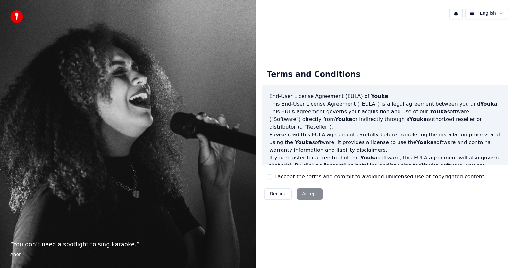
click at [273, 177] on div "I accept the terms and commit to avoiding unlicensed use of copyrighted content" at bounding box center [375, 177] width 217 height 8
click at [271, 178] on button "I accept the terms and commit to avoiding unlicensed use of copyrighted content" at bounding box center [269, 176] width 5 height 5
click at [305, 193] on button "Accept" at bounding box center [310, 194] width 26 height 12
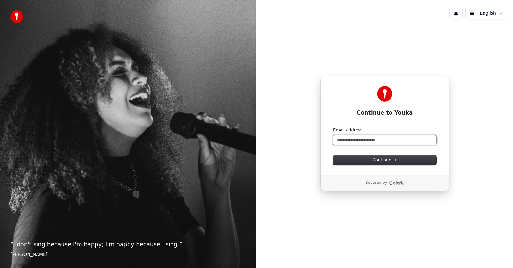
click at [399, 138] on input "Email address" at bounding box center [384, 141] width 103 height 10
click at [395, 160] on icon at bounding box center [394, 160] width 3 height 3
type input "**********"
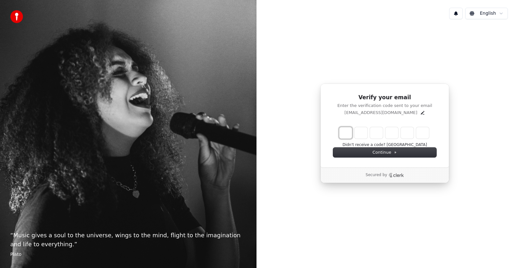
type input "*"
type input "**"
type input "*"
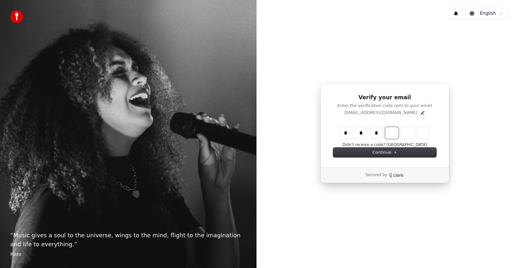
type input "***"
type input "*"
type input "****"
type input "*"
type input "******"
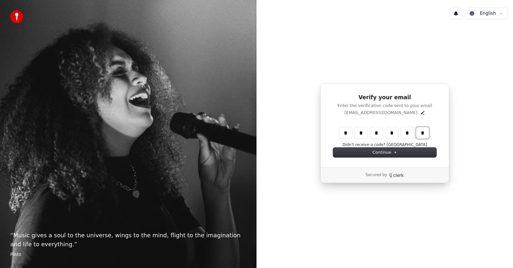
type input "*"
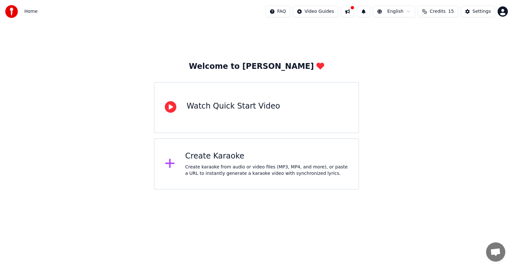
click at [204, 163] on div "Create Karaoke Create karaoke from audio or video files (MP3, MP4, and more), o…" at bounding box center [266, 164] width 163 height 26
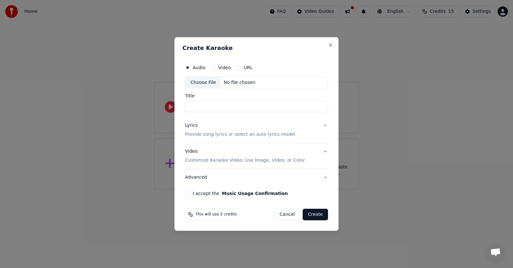
click at [198, 82] on div "Choose File" at bounding box center [203, 83] width 36 height 12
type input "**********"
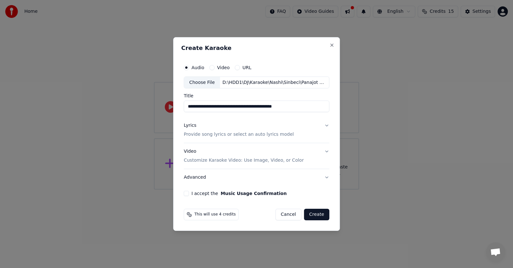
click at [204, 137] on p "Provide song lyrics or select an auto lyrics model" at bounding box center [239, 135] width 110 height 6
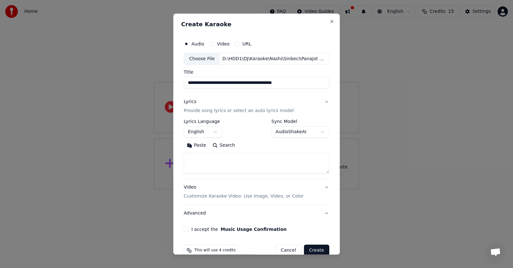
click at [219, 166] on textarea at bounding box center [256, 163] width 145 height 21
click at [197, 145] on button "Paste" at bounding box center [197, 146] width 26 height 10
type textarea "**********"
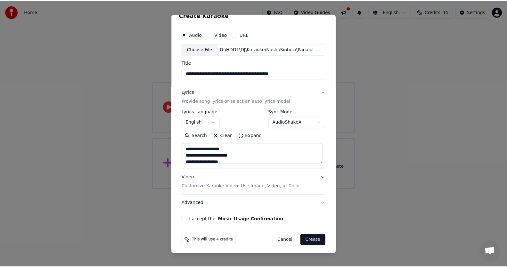
scroll to position [12, 0]
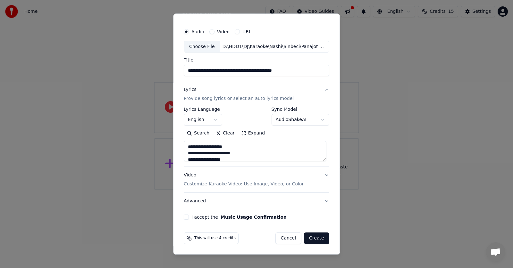
click at [314, 238] on button "Create" at bounding box center [316, 239] width 25 height 12
select select "**"
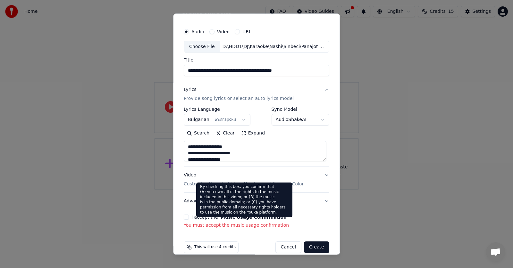
click at [246, 215] on button "Music Usage Confirmation" at bounding box center [253, 217] width 66 height 4
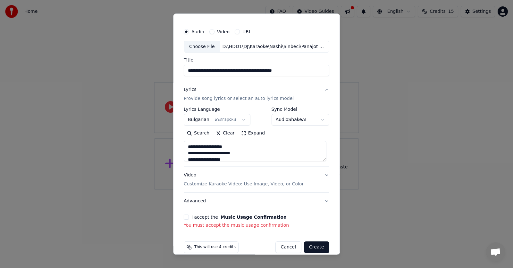
click at [186, 217] on button "I accept the Music Usage Confirmation" at bounding box center [186, 217] width 5 height 5
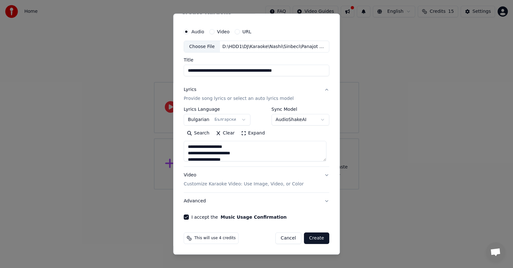
click at [316, 237] on button "Create" at bounding box center [316, 239] width 25 height 12
type textarea "**********"
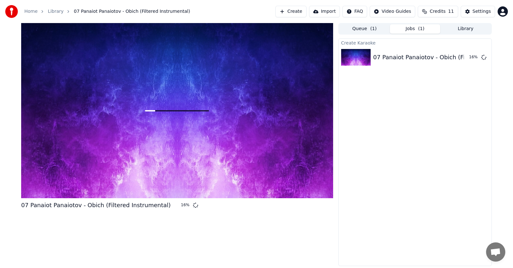
click at [440, 10] on span "Credits" at bounding box center [437, 11] width 16 height 6
click at [448, 60] on button "Refresh" at bounding box center [440, 60] width 33 height 12
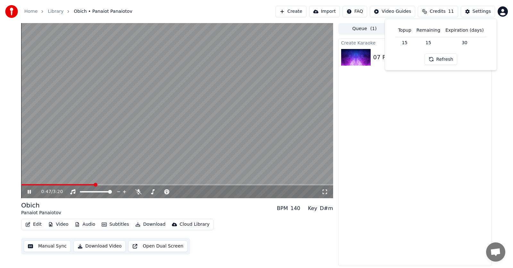
click at [50, 247] on button "Manual Sync" at bounding box center [47, 247] width 47 height 12
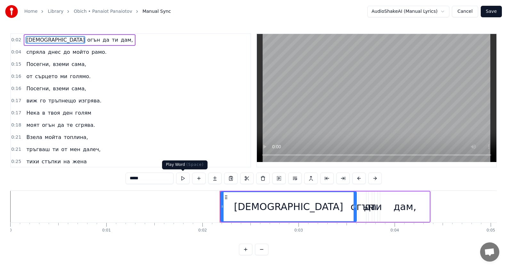
click at [190, 183] on div "*****" at bounding box center [254, 179] width 256 height 12
click at [182, 178] on button at bounding box center [182, 179] width 13 height 12
click at [226, 198] on icon at bounding box center [226, 197] width 5 height 5
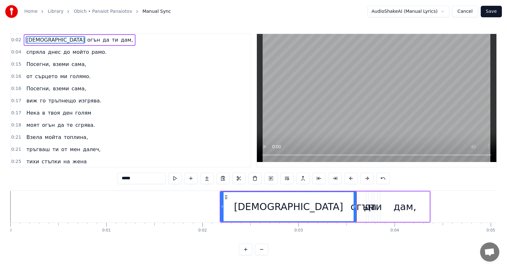
click at [227, 197] on circle at bounding box center [227, 197] width 0 height 0
click at [336, 177] on button at bounding box center [334, 179] width 13 height 12
click at [173, 182] on button at bounding box center [174, 179] width 13 height 12
click at [174, 181] on button at bounding box center [174, 179] width 13 height 12
click at [224, 208] on icon at bounding box center [224, 206] width 3 height 5
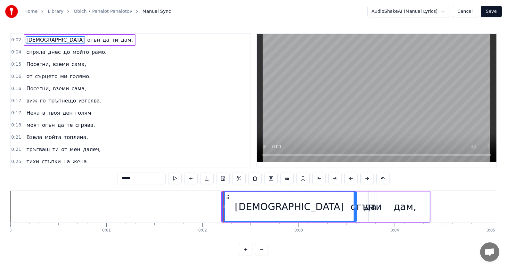
click at [245, 191] on div "Искаш огън да ти дам," at bounding box center [325, 207] width 209 height 32
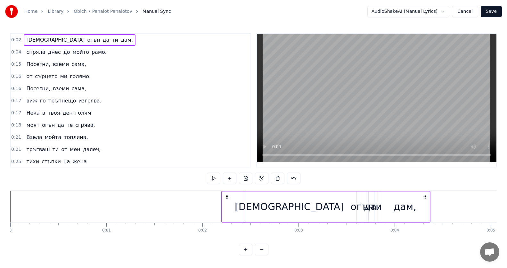
drag, startPoint x: 280, startPoint y: 222, endPoint x: 300, endPoint y: 221, distance: 19.6
click at [300, 221] on div "Искаш огън да ти дам," at bounding box center [325, 207] width 209 height 32
drag, startPoint x: 451, startPoint y: 206, endPoint x: 309, endPoint y: 214, distance: 142.8
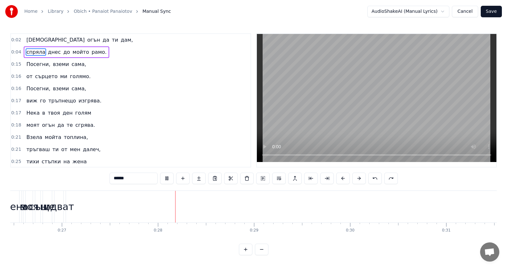
scroll to position [0, 2625]
drag, startPoint x: 85, startPoint y: 0, endPoint x: 164, endPoint y: 175, distance: 192.4
click at [164, 175] on button at bounding box center [166, 179] width 13 height 12
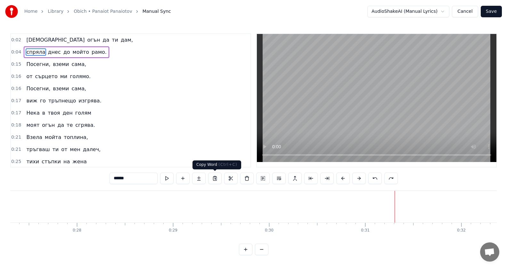
click at [212, 176] on button at bounding box center [214, 179] width 13 height 12
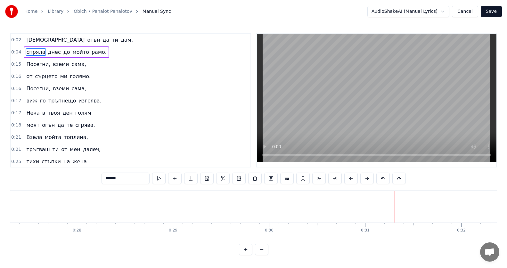
click at [200, 173] on button at bounding box center [206, 179] width 13 height 12
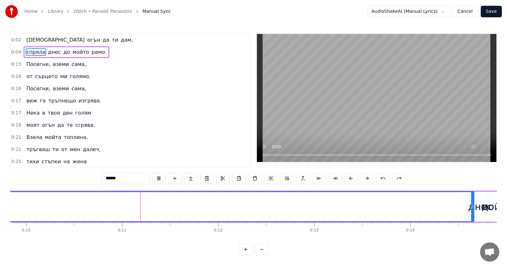
scroll to position [0, 997]
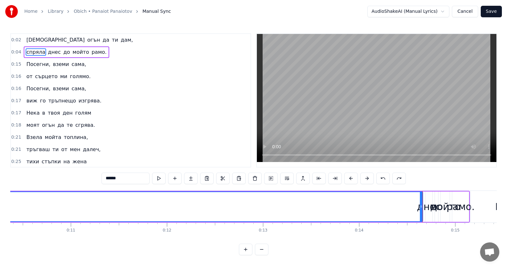
click at [200, 173] on button at bounding box center [206, 179] width 13 height 12
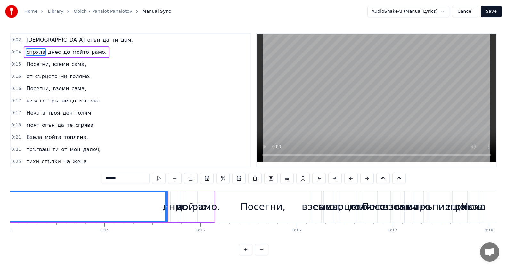
scroll to position [0, 1329]
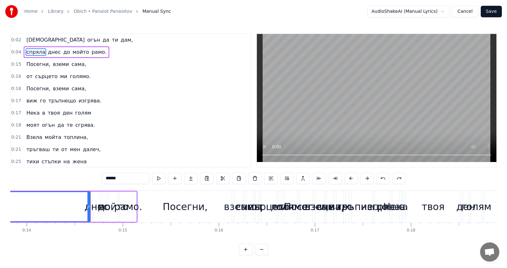
drag, startPoint x: 132, startPoint y: 210, endPoint x: 151, endPoint y: 208, distance: 19.1
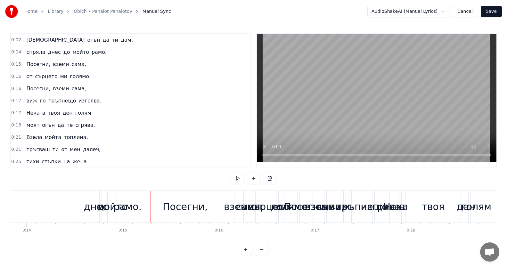
drag, startPoint x: 67, startPoint y: 198, endPoint x: 80, endPoint y: 201, distance: 14.2
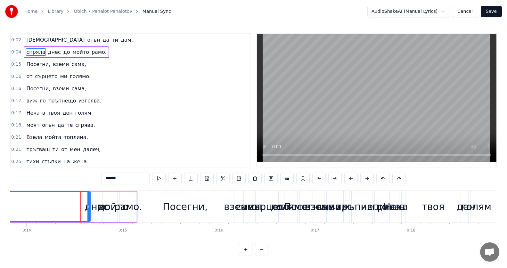
drag, startPoint x: 80, startPoint y: 201, endPoint x: 170, endPoint y: 182, distance: 92.0
click at [170, 182] on div "0:02 Искаш огън да ти дам, 0:04 спряла днес до мойто рамо. 0:15 Посегни, вземи …" at bounding box center [253, 144] width 487 height 222
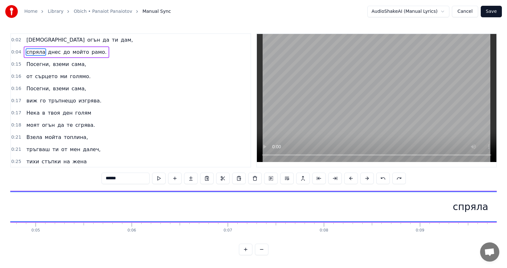
scroll to position [0, 143]
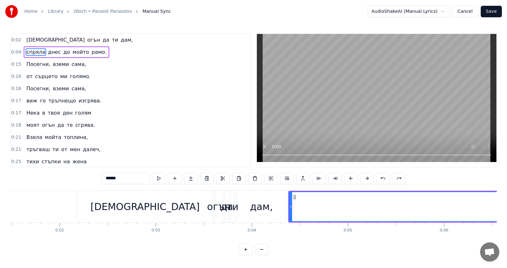
click at [128, 211] on div "[DEMOGRAPHIC_DATA]" at bounding box center [145, 207] width 136 height 32
type input "*****"
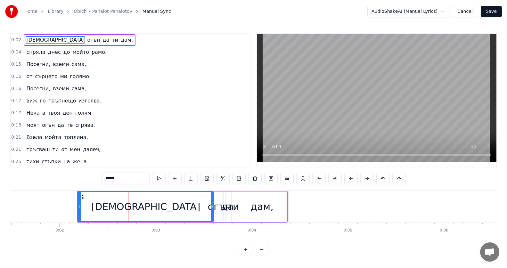
click at [17, 39] on span "0:02" at bounding box center [16, 40] width 10 height 6
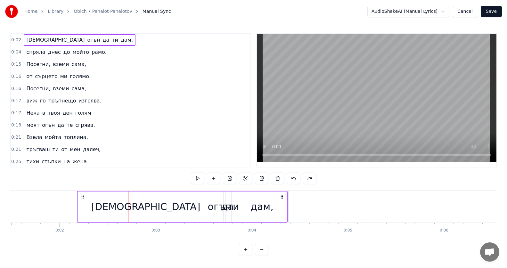
click at [17, 39] on span "0:02" at bounding box center [16, 40] width 10 height 6
click at [87, 43] on span "огън" at bounding box center [94, 39] width 14 height 7
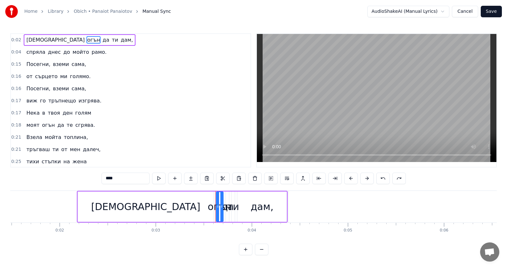
click at [26, 38] on span "[DEMOGRAPHIC_DATA]" at bounding box center [56, 39] width 60 height 7
type input "*****"
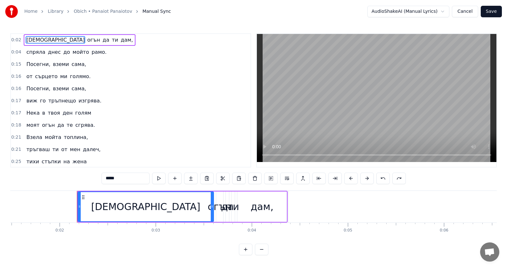
click at [26, 38] on span "[DEMOGRAPHIC_DATA]" at bounding box center [56, 39] width 60 height 7
click at [156, 231] on div "0:03" at bounding box center [156, 230] width 9 height 5
click at [159, 237] on div "0 0:01 0:02 0:03 0:04 0:05 0:06 0:07 0:08 0:09 0:10 0:11 0:12 0:13 0:14 0:15 0:…" at bounding box center [110, 231] width 487 height 16
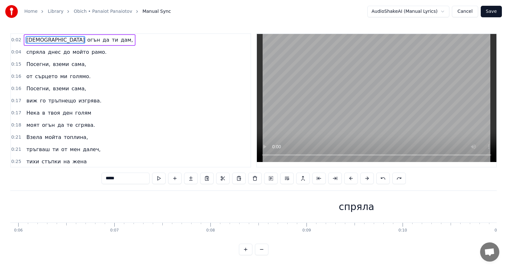
scroll to position [0, 0]
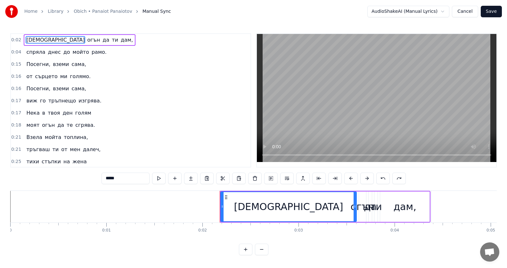
click at [256, 217] on div "[DEMOGRAPHIC_DATA]" at bounding box center [288, 206] width 135 height 29
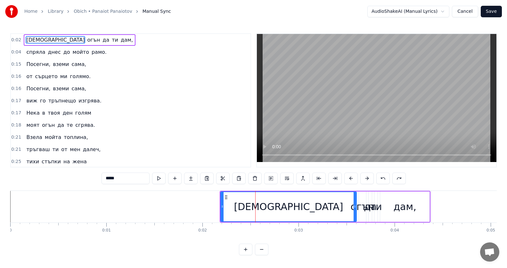
click at [256, 217] on html "Home Library Obich • Panaiot Panaiotov Manual Sync AudioShakeAI (Manual Lyrics)…" at bounding box center [253, 133] width 507 height 266
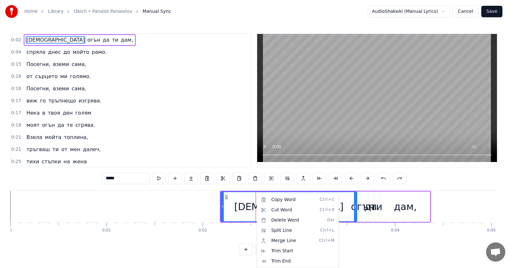
click at [201, 203] on html "Home Library Obich • Panaiot Panaiotov Manual Sync AudioShakeAI (Manual Lyrics)…" at bounding box center [256, 133] width 513 height 266
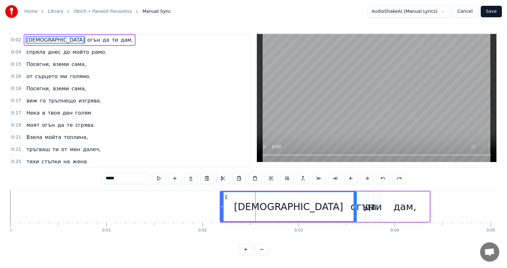
click at [18, 41] on span "0:02" at bounding box center [16, 40] width 10 height 6
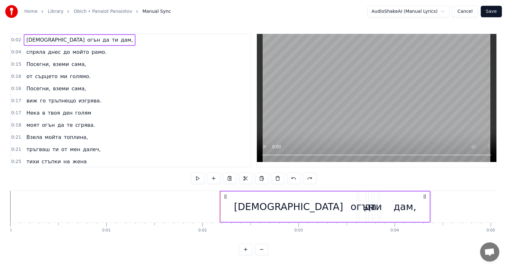
click at [26, 45] on div "Искаш огън да ти дам," at bounding box center [80, 40] width 112 height 12
click at [19, 40] on span "0:02" at bounding box center [16, 40] width 10 height 6
click at [30, 42] on span "[DEMOGRAPHIC_DATA]" at bounding box center [56, 39] width 60 height 7
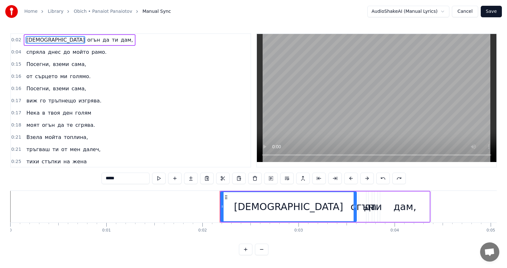
click at [37, 70] on div "0:15 Посегни, вземи сама," at bounding box center [131, 64] width 240 height 12
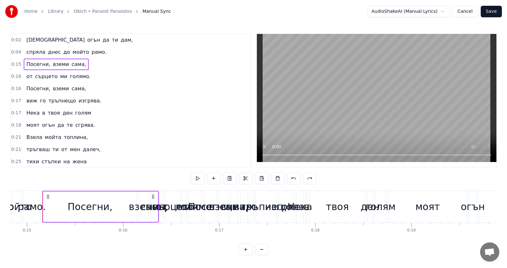
click at [16, 39] on span "0:02" at bounding box center [16, 40] width 10 height 6
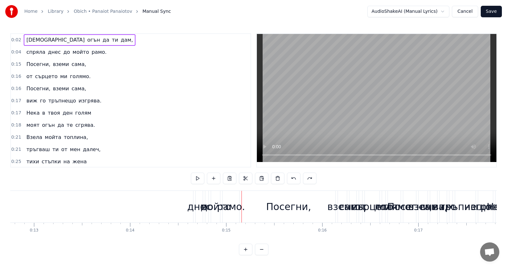
click at [16, 39] on span "0:02" at bounding box center [16, 40] width 10 height 6
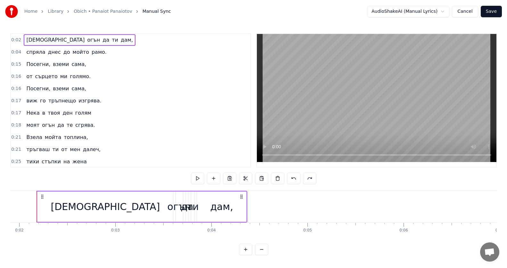
scroll to position [0, 178]
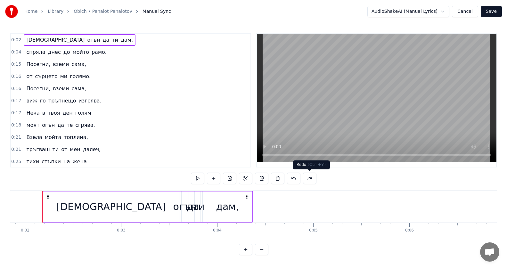
click at [308, 177] on button at bounding box center [309, 179] width 13 height 12
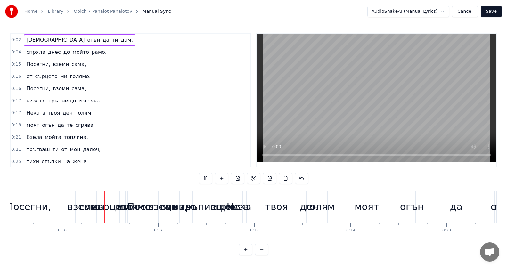
scroll to position [0, 1487]
click at [202, 178] on button at bounding box center [205, 179] width 13 height 12
click at [14, 41] on span "0:02" at bounding box center [16, 40] width 10 height 6
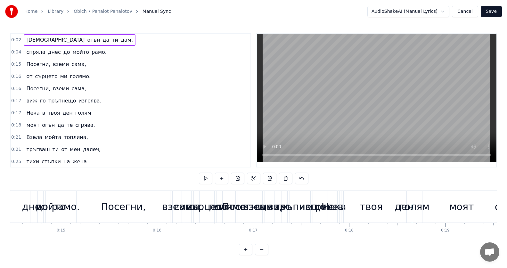
click at [15, 41] on span "0:02" at bounding box center [16, 40] width 10 height 6
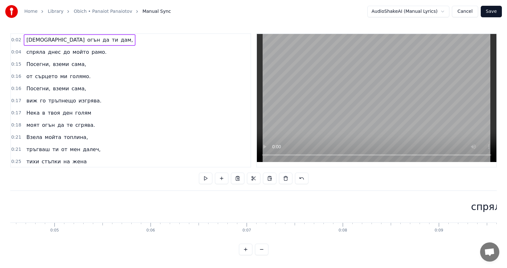
click at [15, 40] on span "0:02" at bounding box center [16, 40] width 10 height 6
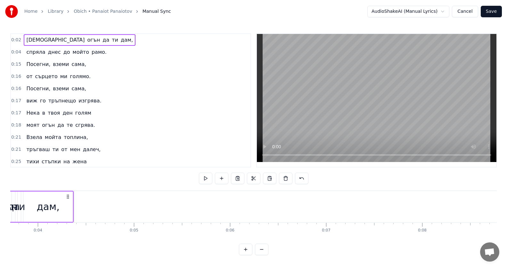
click at [15, 40] on span "0:02" at bounding box center [16, 40] width 10 height 6
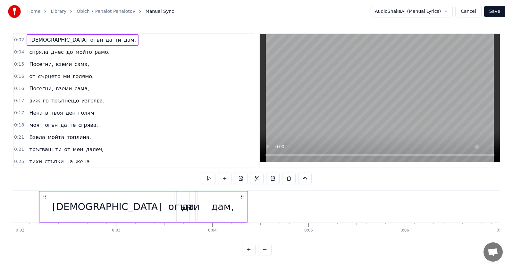
scroll to position [0, 179]
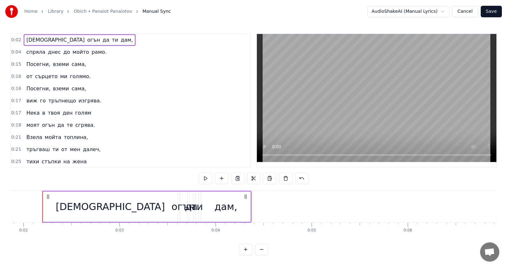
click at [15, 40] on span "0:02" at bounding box center [16, 40] width 10 height 6
click at [16, 40] on span "0:02" at bounding box center [16, 40] width 10 height 6
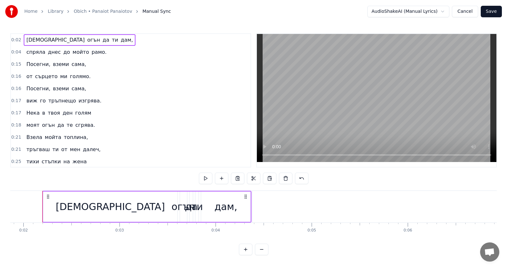
click at [16, 40] on span "0:02" at bounding box center [16, 40] width 10 height 6
click at [28, 45] on div "Искаш огън да ти дам," at bounding box center [80, 40] width 112 height 12
click at [28, 46] on div "0:02 Искаш огън да ти дам," at bounding box center [131, 40] width 240 height 12
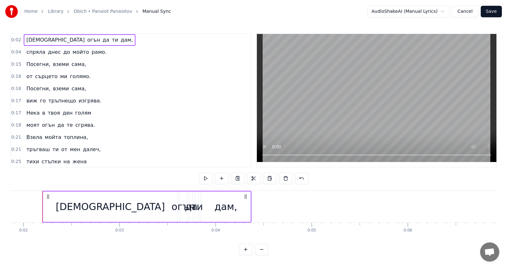
click at [29, 40] on span "[DEMOGRAPHIC_DATA]" at bounding box center [56, 39] width 60 height 7
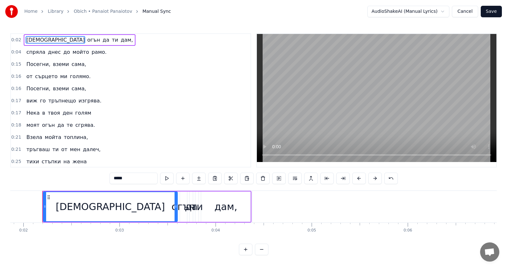
click at [29, 40] on span "[DEMOGRAPHIC_DATA]" at bounding box center [56, 39] width 60 height 7
click at [476, 12] on button "Cancel" at bounding box center [465, 12] width 26 height 12
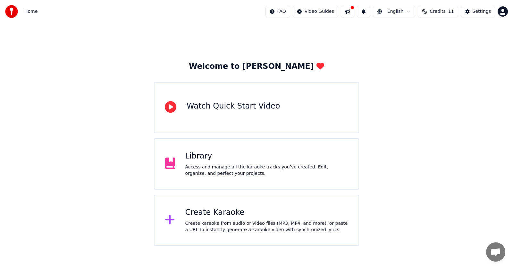
click at [407, 16] on html "Home FAQ Video Guides English Credits 11 Settings Welcome to Youka Watch Quick …" at bounding box center [256, 123] width 513 height 246
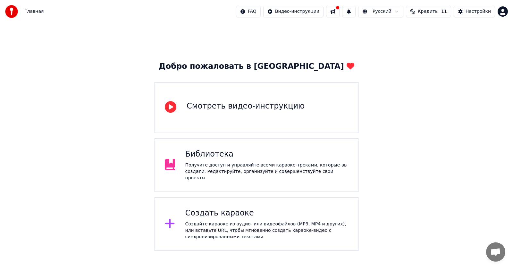
click at [285, 110] on div "Смотреть видео-инструкцию" at bounding box center [245, 106] width 118 height 10
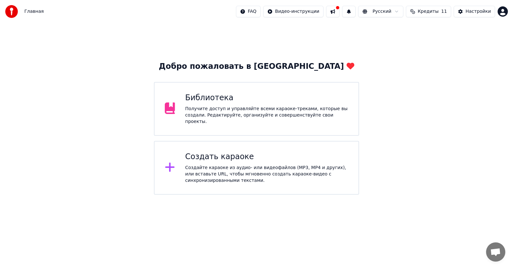
click at [229, 101] on div "Библиотека" at bounding box center [266, 98] width 163 height 10
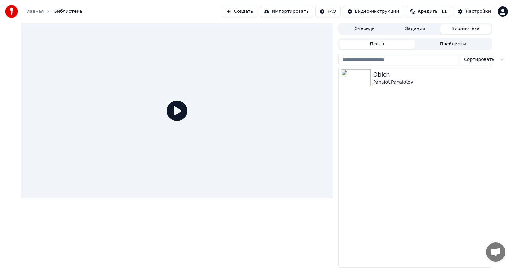
click at [37, 14] on link "Главная" at bounding box center [33, 11] width 19 height 6
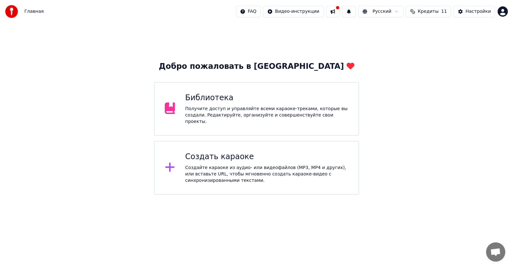
click at [212, 165] on div "Создайте караоке из аудио- или видеофайлов (MP3, MP4 и других), или вставьте UR…" at bounding box center [266, 174] width 163 height 19
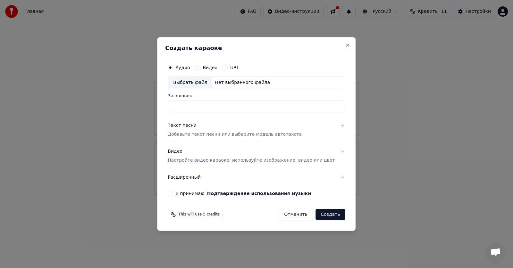
click at [189, 84] on div "Выбрать файл" at bounding box center [190, 83] width 44 height 12
type input "**********"
click at [200, 68] on button "Видео" at bounding box center [197, 67] width 5 height 5
click at [198, 85] on div "Выбрать файл" at bounding box center [190, 83] width 44 height 12
type input "**********"
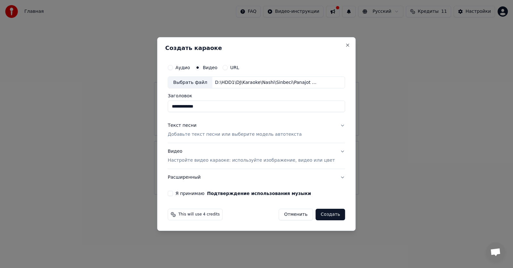
click at [288, 136] on p "Добавьте текст песни или выберите модель автотекста" at bounding box center [235, 135] width 134 height 6
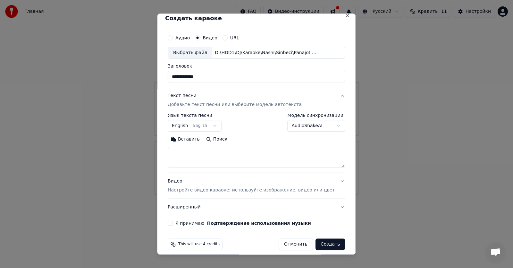
scroll to position [12, 0]
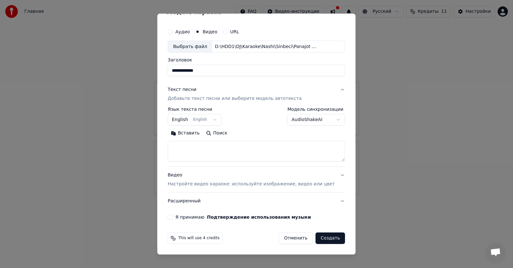
click at [220, 120] on button "English English" at bounding box center [195, 120] width 54 height 12
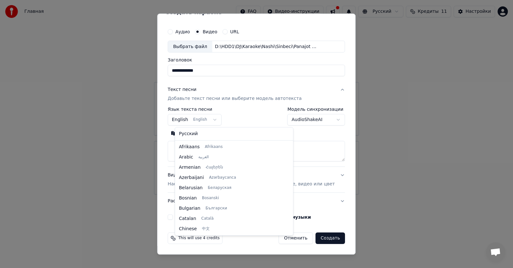
scroll to position [51, 0]
select select "**"
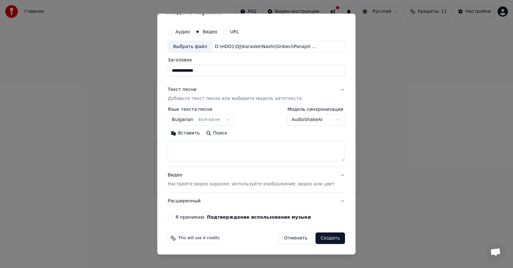
click at [326, 119] on body "**********" at bounding box center [256, 97] width 513 height 195
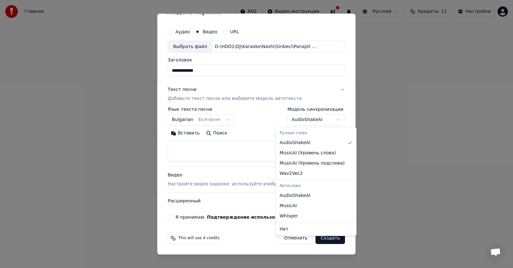
click at [230, 184] on body "**********" at bounding box center [256, 97] width 513 height 195
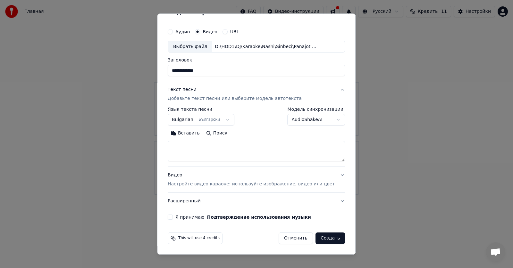
click at [225, 157] on textarea at bounding box center [256, 151] width 177 height 21
paste textarea "**********"
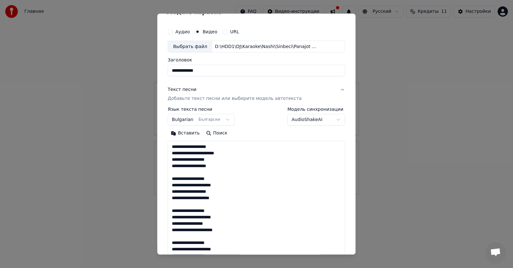
scroll to position [335, 0]
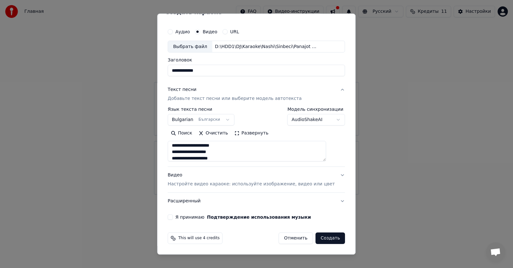
type textarea "**********"
click at [332, 202] on button "Расширенный" at bounding box center [256, 201] width 177 height 17
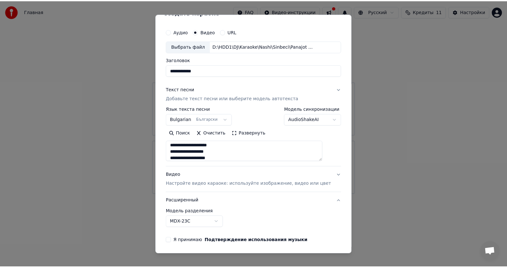
scroll to position [0, 0]
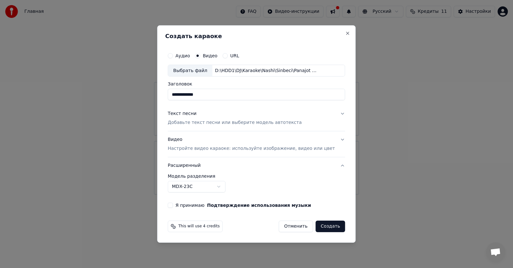
click at [225, 188] on body "**********" at bounding box center [256, 97] width 513 height 195
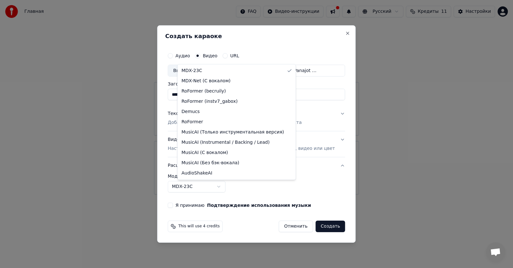
click at [321, 195] on body "**********" at bounding box center [256, 97] width 513 height 195
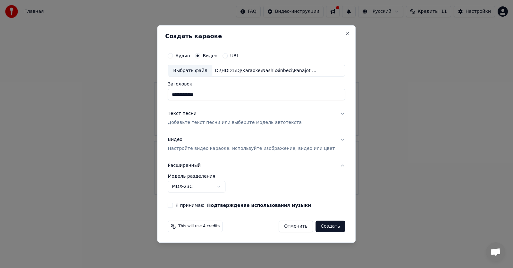
click at [322, 228] on button "Создать" at bounding box center [329, 227] width 29 height 12
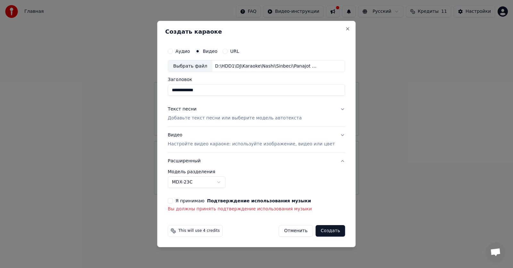
click at [173, 201] on button "Я принимаю Подтверждение использования музыки" at bounding box center [170, 200] width 5 height 5
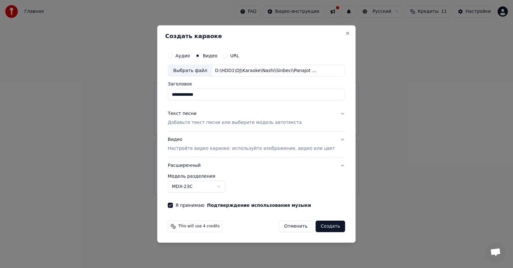
click at [317, 231] on button "Создать" at bounding box center [329, 227] width 29 height 12
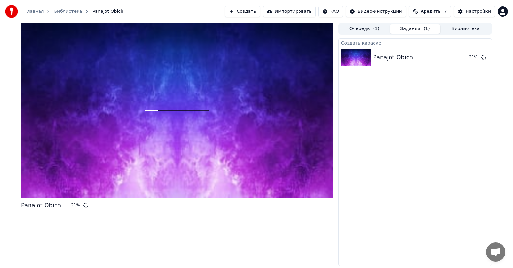
click at [373, 11] on html "Главная Библиотека Panajot Obich Создать Импортировать FAQ Видео-инструкции Кре…" at bounding box center [256, 134] width 513 height 268
click at [381, 37] on div "Инструкция по синхронизации текста" at bounding box center [390, 35] width 96 height 10
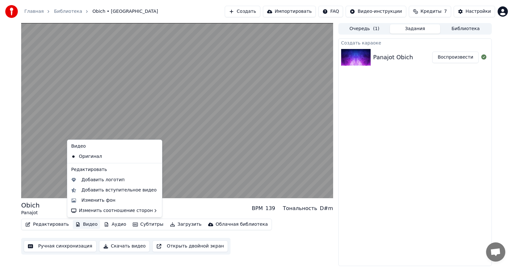
click at [79, 227] on button "Видео" at bounding box center [87, 224] width 28 height 9
click at [92, 202] on div "Изменить фон" at bounding box center [98, 200] width 34 height 6
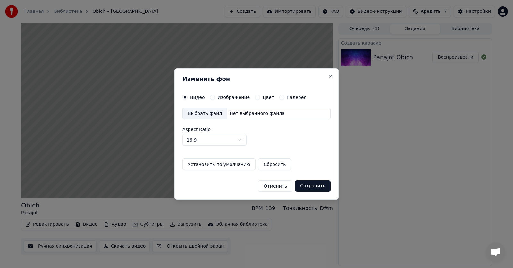
click at [218, 97] on label "Изображение" at bounding box center [234, 97] width 32 height 4
click at [215, 97] on button "Изображение" at bounding box center [212, 97] width 5 height 5
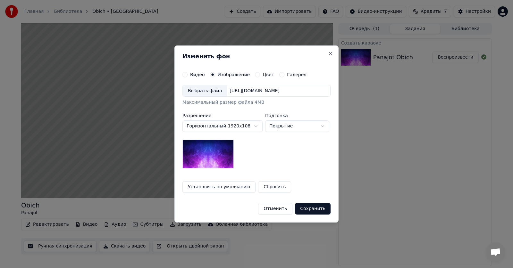
click at [311, 211] on button "Сохранить" at bounding box center [313, 209] width 36 height 12
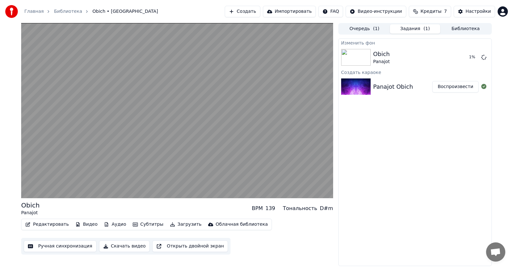
click at [235, 245] on div "Редактировать Видео Аудио Субтитры Загрузить Облачная библиотека Ручная синхрон…" at bounding box center [177, 237] width 312 height 36
click at [56, 248] on button "Ручная синхронизация" at bounding box center [60, 247] width 73 height 12
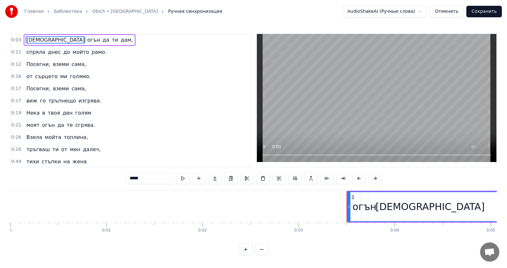
drag, startPoint x: 358, startPoint y: 204, endPoint x: 512, endPoint y: 200, distance: 154.5
click at [507, 200] on html "Главная Библиотека Obich • Panajot Ручная синхронизация AudioShakeAI (Ручные сл…" at bounding box center [253, 133] width 507 height 266
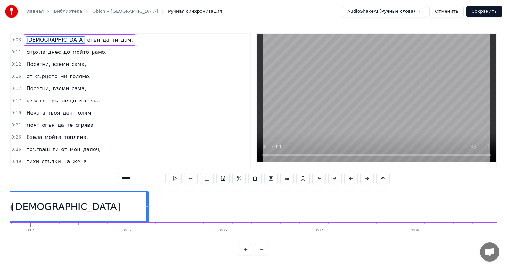
scroll to position [0, 390]
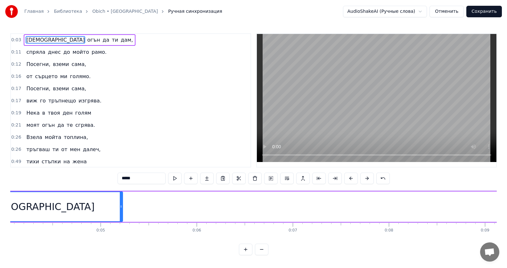
drag, startPoint x: 31, startPoint y: 244, endPoint x: 25, endPoint y: 239, distance: 8.0
click at [24, 244] on div "0:03 Искаш огън да ти дам, 0:11 спряла днес до мойто рамо. 0:12 Посегни, вземи …" at bounding box center [253, 144] width 487 height 222
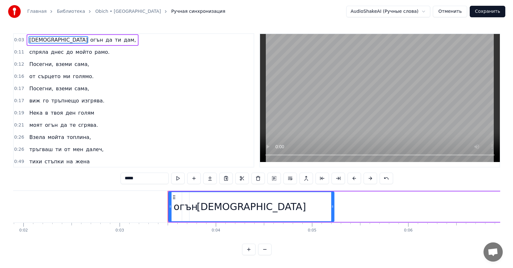
scroll to position [0, 312]
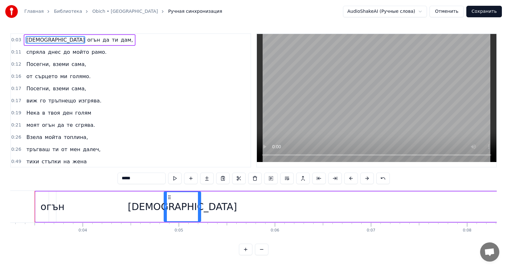
drag, startPoint x: 37, startPoint y: 205, endPoint x: 166, endPoint y: 211, distance: 128.3
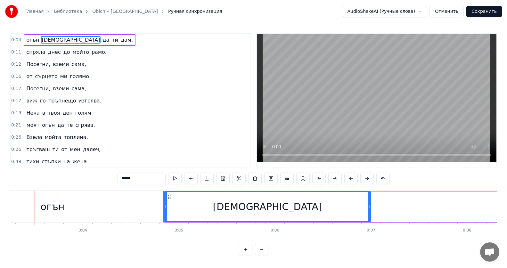
drag, startPoint x: 199, startPoint y: 208, endPoint x: 369, endPoint y: 197, distance: 170.5
click at [369, 197] on div at bounding box center [369, 206] width 3 height 29
drag, startPoint x: 162, startPoint y: 203, endPoint x: 200, endPoint y: 205, distance: 38.2
click at [200, 205] on div "огън Искаш да ти дам," at bounding box center [338, 207] width 580 height 32
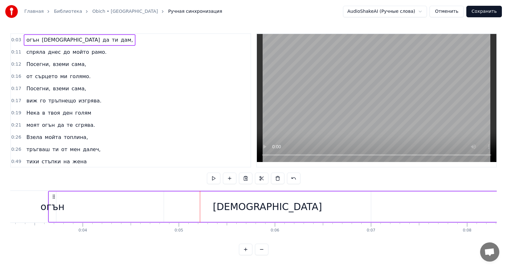
click at [457, 8] on button "Отменить" at bounding box center [447, 12] width 34 height 12
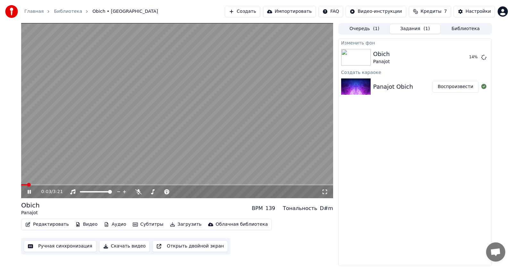
click at [31, 190] on div "0:03 / 3:21" at bounding box center [177, 192] width 307 height 6
click at [28, 192] on icon at bounding box center [29, 192] width 3 height 4
click at [260, 10] on button "Создать" at bounding box center [242, 12] width 35 height 12
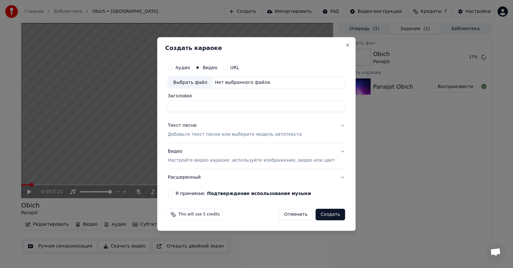
click at [173, 70] on button "Аудио" at bounding box center [170, 67] width 5 height 5
click at [206, 83] on div "Выбрать файл" at bounding box center [190, 83] width 44 height 12
type input "**********"
click at [210, 137] on p "Добавьте текст песни или выберите модель автотекста" at bounding box center [235, 135] width 134 height 6
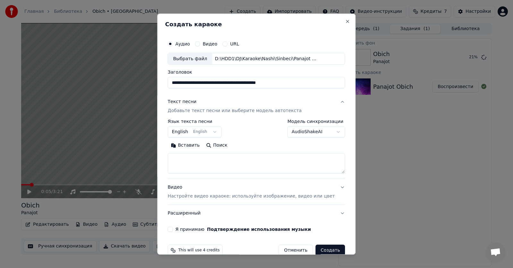
click at [208, 133] on button "English English" at bounding box center [195, 133] width 54 height 12
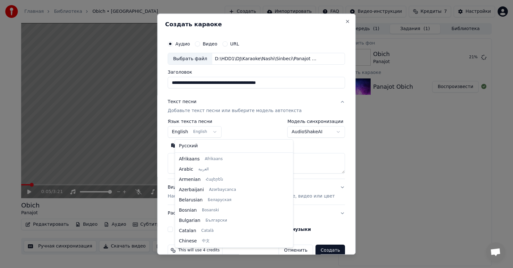
scroll to position [51, 0]
select select "**"
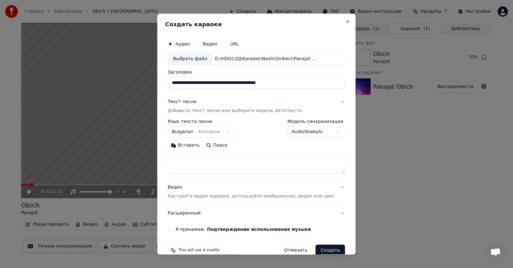
click at [198, 170] on textarea at bounding box center [256, 163] width 177 height 21
click at [194, 146] on button "Вставить" at bounding box center [185, 146] width 35 height 10
click at [209, 196] on p "Настройте видео караоке: используйте изображение, видео или цвет" at bounding box center [251, 197] width 167 height 6
type textarea "**********"
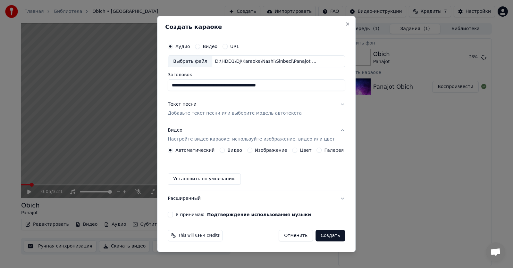
click at [295, 151] on button "Цвет" at bounding box center [294, 150] width 5 height 5
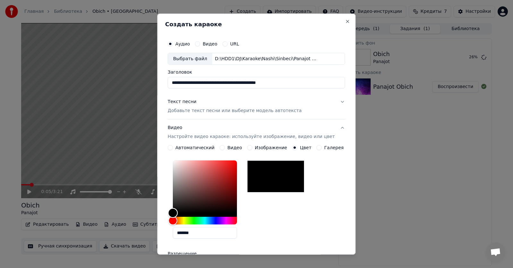
type input "*******"
click at [197, 183] on div "Color" at bounding box center [205, 187] width 64 height 53
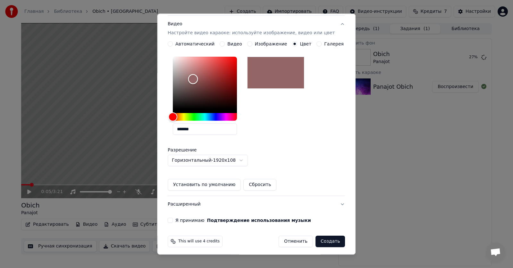
scroll to position [107, 0]
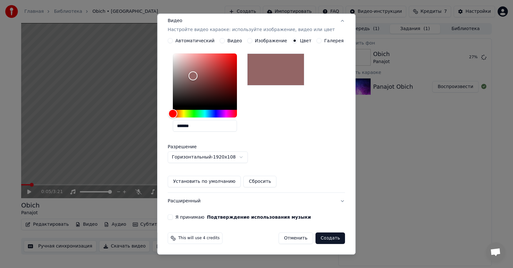
click at [195, 182] on button "Установить по умолчанию" at bounding box center [204, 182] width 73 height 12
click at [176, 220] on div "**********" at bounding box center [256, 75] width 182 height 295
click at [173, 216] on button "Я принимаю Подтверждение использования музыки" at bounding box center [170, 217] width 5 height 5
click at [329, 239] on button "Создать" at bounding box center [329, 239] width 29 height 12
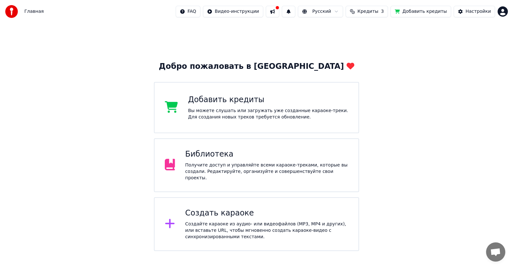
click at [346, 12] on html "Главная FAQ Видео-инструкции Русский Кредиты 3 Добавить кредиты Настройки Добро…" at bounding box center [256, 125] width 513 height 251
click at [250, 127] on html "Главная FAQ Видео-инструкции Русский Кредиты 3 Добавить кредиты Настройки Добро…" at bounding box center [256, 125] width 513 height 251
click at [236, 110] on div "Вы можете слушать или загружать уже созданные караоке-треки. Для создания новых…" at bounding box center [268, 114] width 160 height 13
click at [219, 238] on div "Создать караоке Создайте караоке из аудио- или видеофайлов (MP3, MP4 и других),…" at bounding box center [256, 224] width 205 height 54
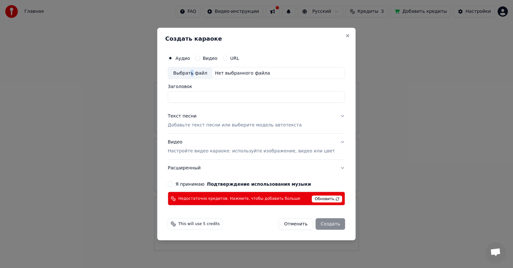
click at [199, 75] on div "Выбрать файл" at bounding box center [190, 73] width 44 height 12
type input "**********"
click at [219, 128] on p "Добавьте текст песни или выберите модель автотекста" at bounding box center [235, 125] width 134 height 6
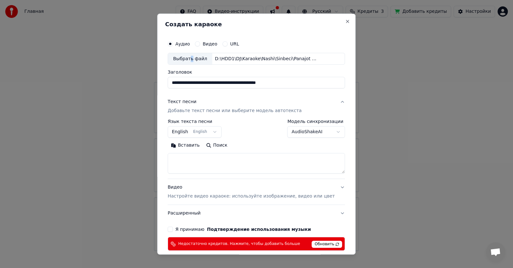
click at [207, 135] on button "English English" at bounding box center [195, 133] width 54 height 12
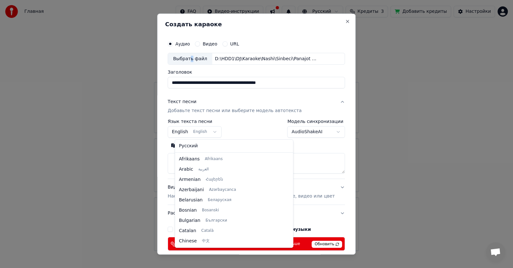
scroll to position [51, 0]
select select "**"
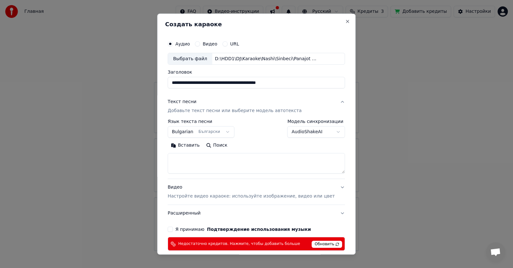
click at [201, 166] on textarea at bounding box center [256, 163] width 177 height 21
click at [194, 147] on button "Вставить" at bounding box center [185, 146] width 35 height 10
drag, startPoint x: 224, startPoint y: 162, endPoint x: 227, endPoint y: 161, distance: 3.6
click at [224, 162] on textarea at bounding box center [247, 163] width 158 height 21
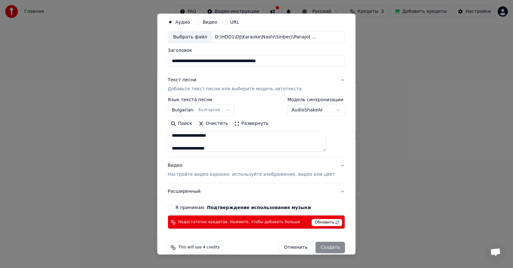
scroll to position [31, 0]
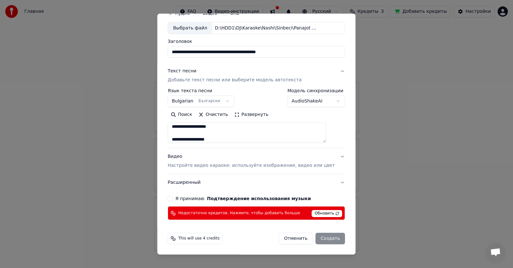
type textarea "**********"
click at [292, 166] on p "Настройте видео караоке: используйте изображение, видео или цвет" at bounding box center [251, 166] width 167 height 6
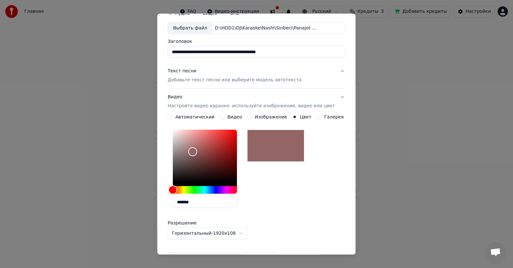
click at [252, 118] on div "Изображение" at bounding box center [267, 117] width 40 height 5
click at [249, 118] on button "Изображение" at bounding box center [249, 117] width 5 height 5
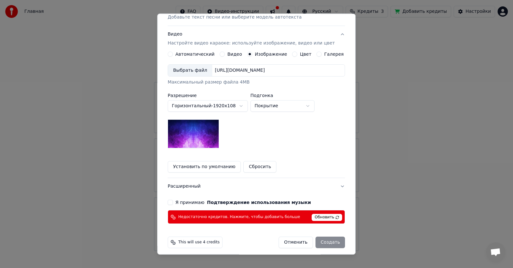
scroll to position [95, 0]
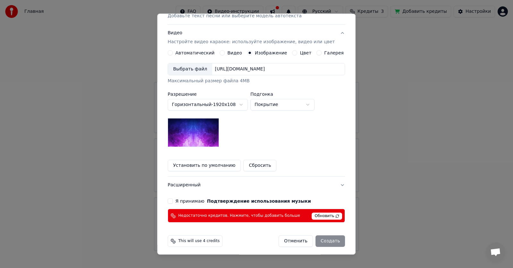
click at [173, 201] on button "Я принимаю Подтверждение использования музыки" at bounding box center [170, 201] width 5 height 5
click at [321, 242] on div "Отменить Создать" at bounding box center [311, 242] width 66 height 12
click at [285, 244] on button "Отменить" at bounding box center [295, 242] width 34 height 12
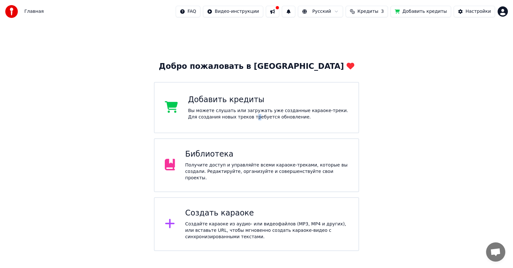
click at [241, 120] on div "Вы можете слушать или загружать уже созданные караоке-треки. Для создания новых…" at bounding box center [268, 114] width 160 height 13
